Goal: Register for event/course

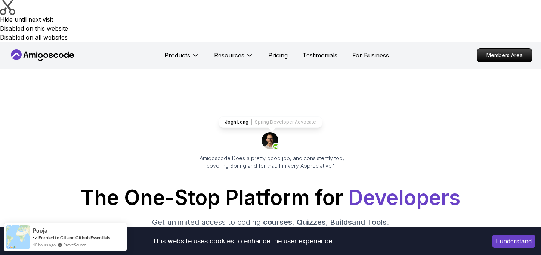
click at [271, 248] on p "Start for Free" at bounding box center [270, 256] width 54 height 17
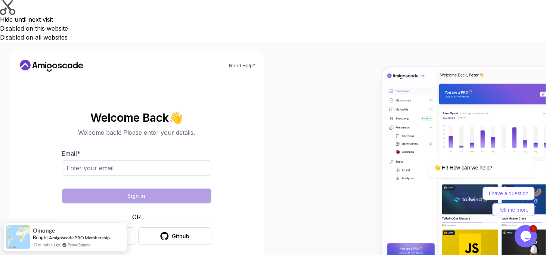
click at [100, 233] on div "Google" at bounding box center [104, 236] width 19 height 7
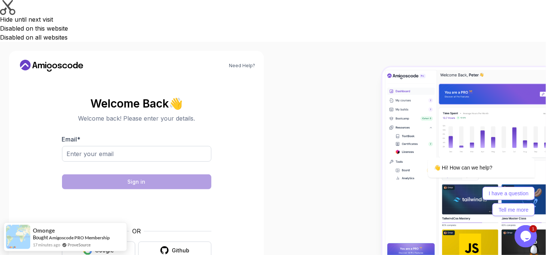
click at [104, 247] on div "Google" at bounding box center [104, 250] width 19 height 7
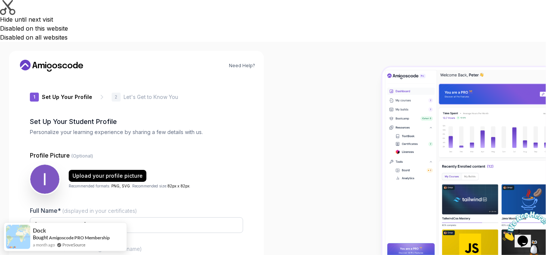
type input "royalquokkaf99de"
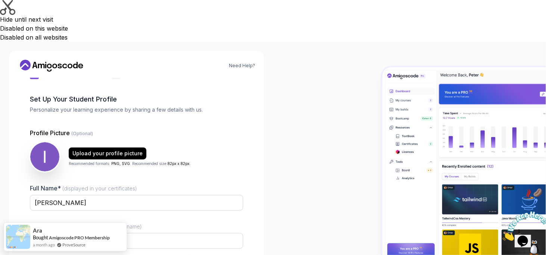
scroll to position [56, 0]
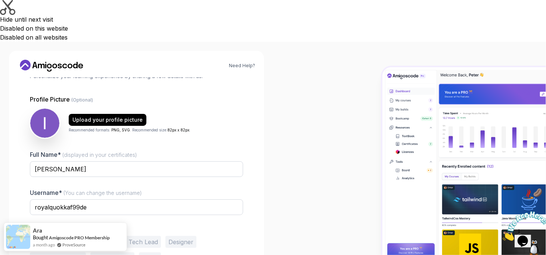
click at [44, 236] on button "Student" at bounding box center [44, 242] width 28 height 12
click at [41, 236] on button "Student" at bounding box center [44, 242] width 28 height 12
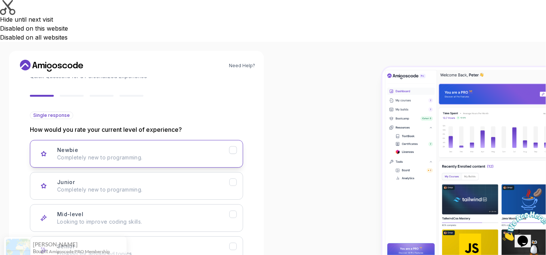
click at [85, 154] on p "Completely new to programming." at bounding box center [143, 157] width 172 height 7
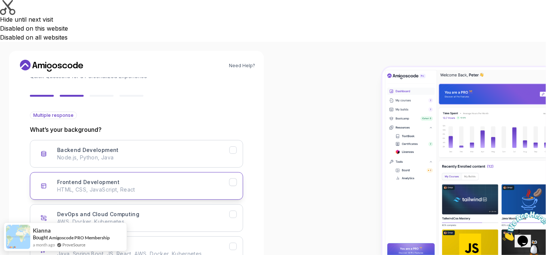
click at [70, 186] on p "HTML, CSS, JavaScript, React" at bounding box center [143, 189] width 172 height 7
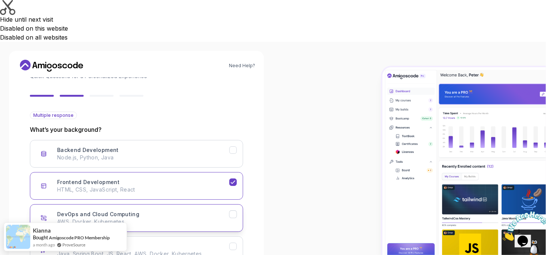
click at [203, 204] on button "DevOps and Cloud Computing AWS, Docker, Kubernetes" at bounding box center [136, 218] width 213 height 28
click at [178, 154] on p "Node.js, Python, Java" at bounding box center [143, 157] width 172 height 7
click at [161, 243] on div "Full Stack Dev Java, Spring Boot, JS, React, AWS, Docker, Kubernetes" at bounding box center [143, 250] width 172 height 15
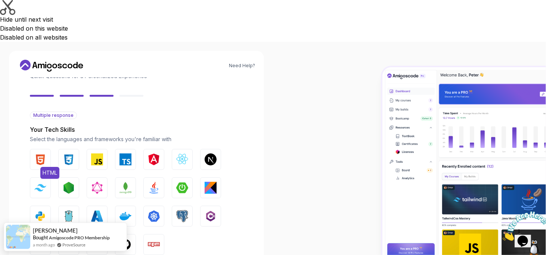
click at [40, 154] on img "button" at bounding box center [40, 160] width 12 height 12
click at [63, 154] on img "button" at bounding box center [69, 160] width 12 height 12
click at [100, 154] on img "button" at bounding box center [97, 160] width 12 height 12
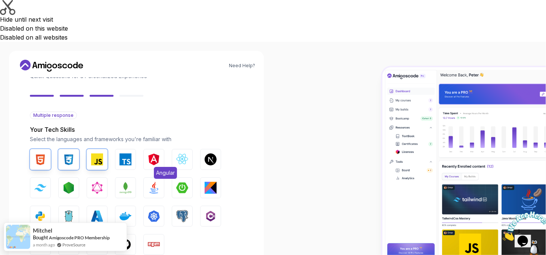
click at [151, 154] on img "button" at bounding box center [154, 160] width 12 height 12
click at [182, 154] on img "button" at bounding box center [182, 160] width 12 height 12
click at [206, 154] on img "button" at bounding box center [211, 160] width 12 height 12
click at [153, 182] on img "button" at bounding box center [154, 188] width 12 height 12
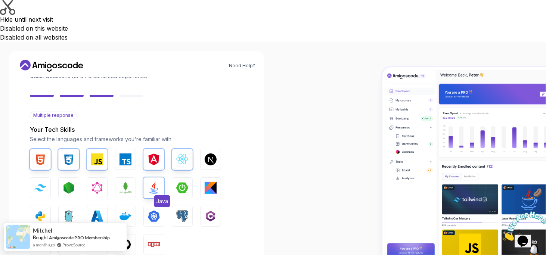
click at [153, 182] on img "button" at bounding box center [154, 188] width 12 height 12
click at [64, 182] on img "button" at bounding box center [69, 188] width 12 height 12
click at [39, 178] on button "Tailwind CSS" at bounding box center [40, 188] width 21 height 21
click at [37, 210] on img "button" at bounding box center [40, 216] width 12 height 12
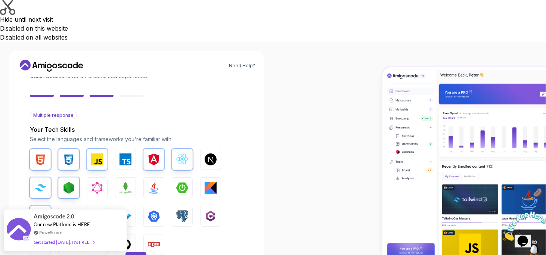
click at [124, 239] on img "button" at bounding box center [126, 245] width 12 height 12
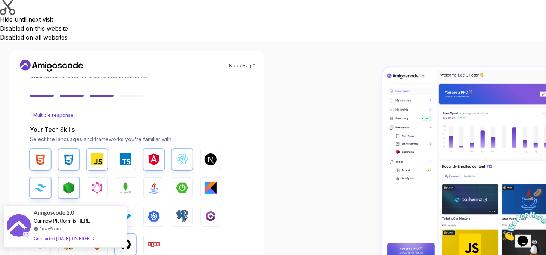
click at [92, 240] on div "Amigoscode 2.0 Our new Platform is HERE ProveSource Get started [DATE]. It's FR…" at bounding box center [65, 226] width 63 height 41
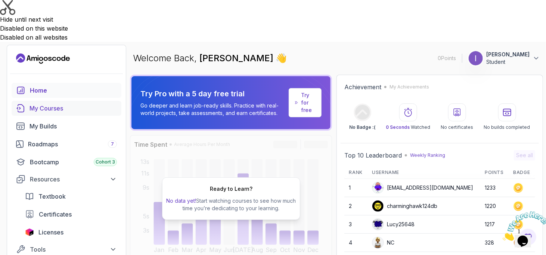
click at [37, 104] on div "My Courses" at bounding box center [73, 108] width 87 height 9
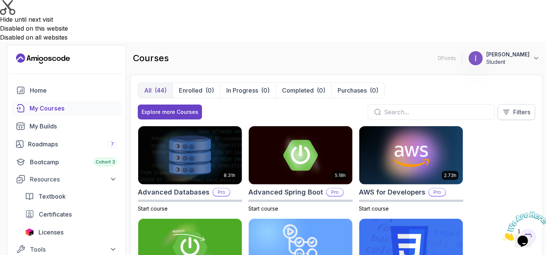
click at [517, 108] on p "Filters" at bounding box center [522, 112] width 17 height 9
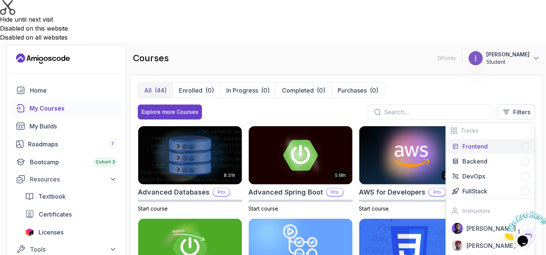
click at [473, 142] on p "Frontend" at bounding box center [475, 146] width 25 height 9
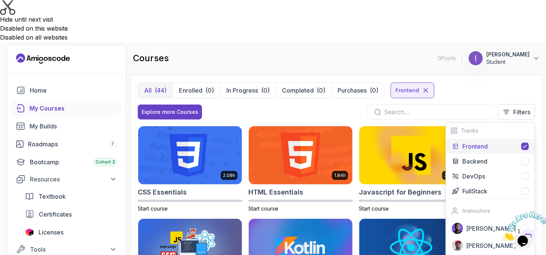
click at [471, 83] on div "All (44) Enrolled (0) In Progress (0) Completed (0) Purchases (0) Frontend" at bounding box center [337, 91] width 398 height 16
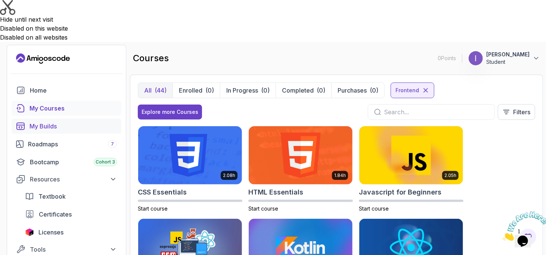
click at [43, 122] on div "My Builds" at bounding box center [73, 126] width 87 height 9
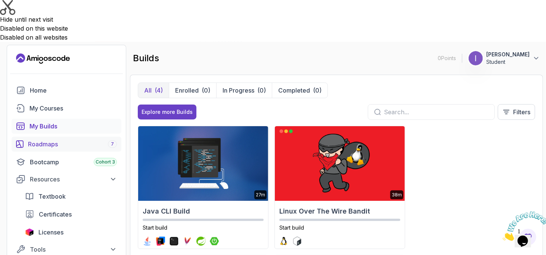
click at [47, 140] on div "Roadmaps 7" at bounding box center [72, 144] width 89 height 9
